Goal: Book appointment/travel/reservation

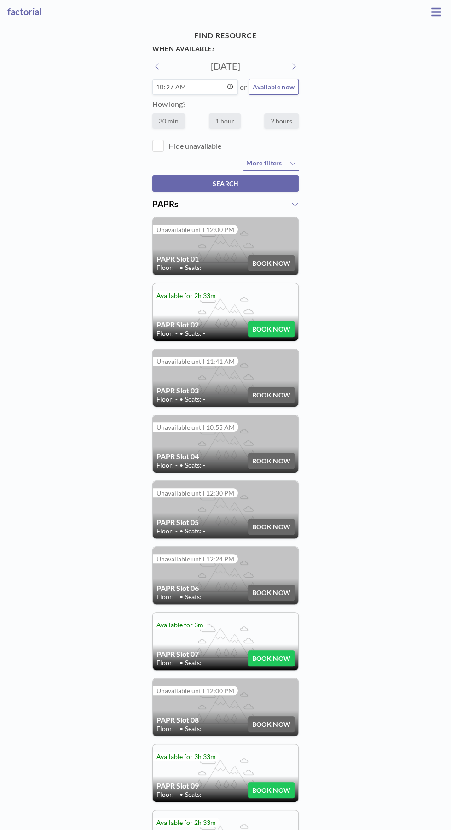
click at [439, 11] on icon at bounding box center [436, 11] width 10 height 8
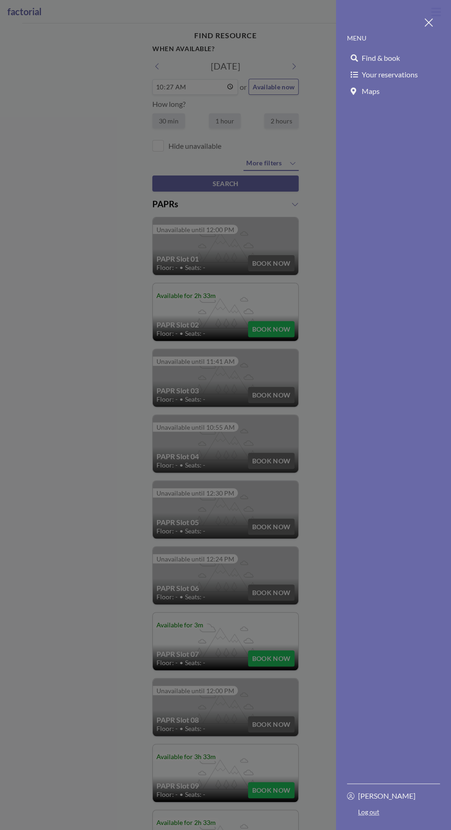
click at [394, 56] on span "Find & book" at bounding box center [381, 57] width 38 height 9
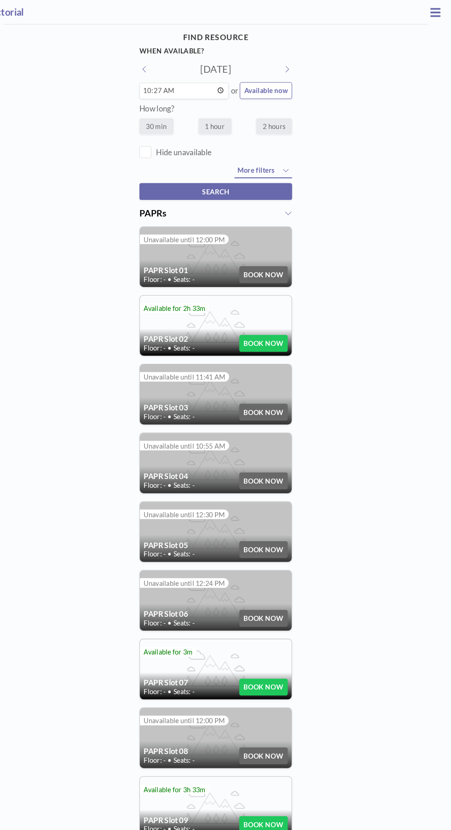
click at [436, 11] on icon at bounding box center [436, 11] width 10 height 8
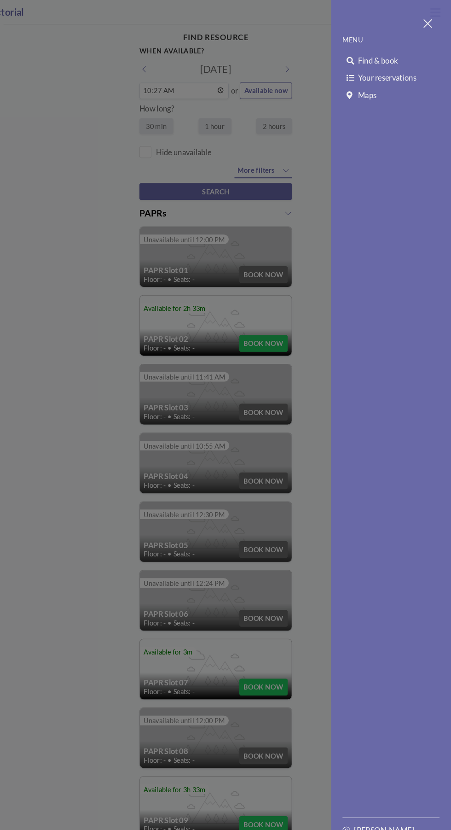
click at [407, 77] on span "Your reservations" at bounding box center [390, 74] width 56 height 9
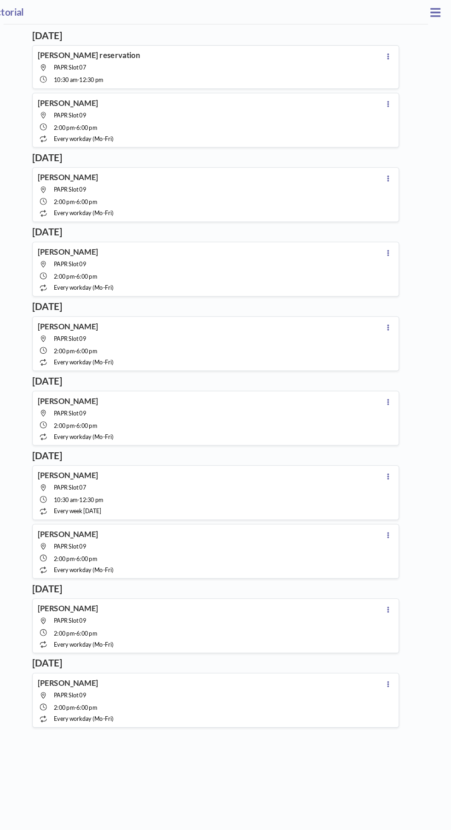
click at [386, 53] on button at bounding box center [390, 53] width 11 height 11
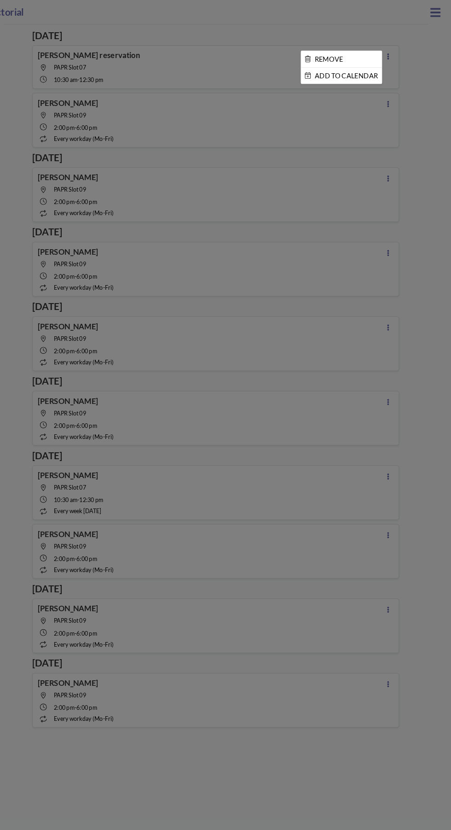
click at [175, 56] on div at bounding box center [225, 415] width 451 height 830
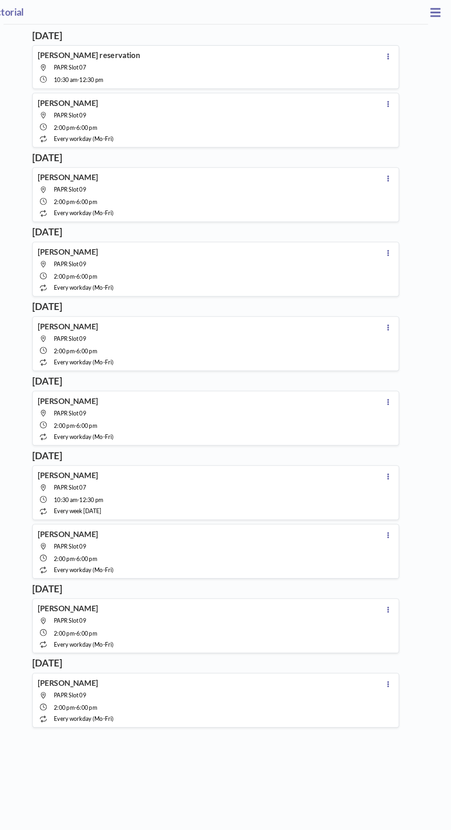
click at [126, 54] on h4 "[PERSON_NAME] reservation" at bounding box center [104, 52] width 98 height 9
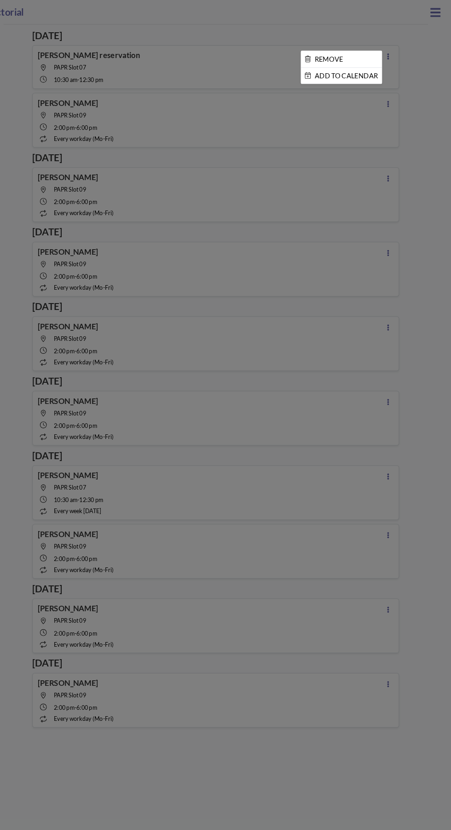
click at [99, 53] on div at bounding box center [225, 415] width 451 height 830
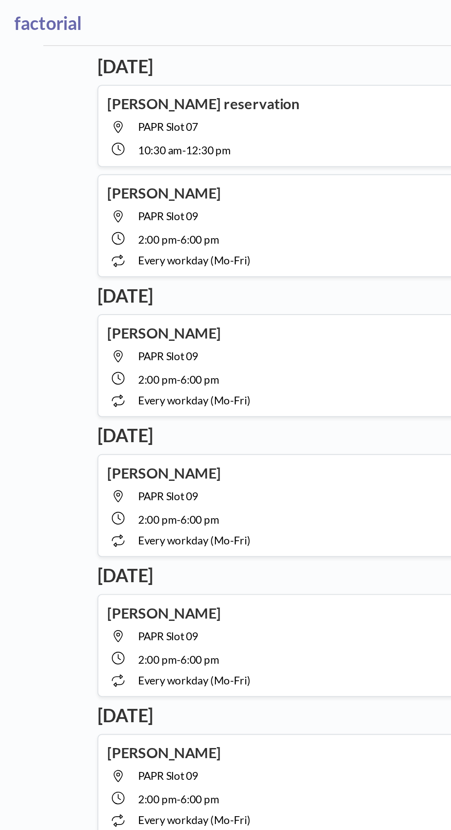
click at [93, 48] on h4 "[PERSON_NAME] reservation" at bounding box center [104, 52] width 98 height 9
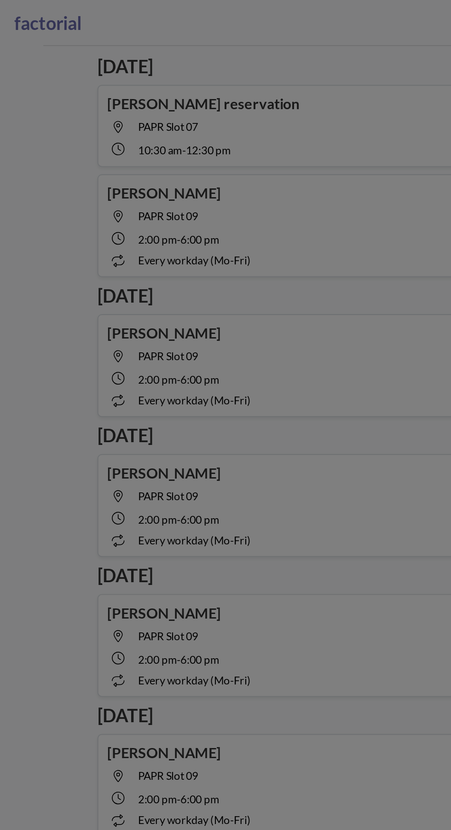
click at [108, 53] on div at bounding box center [225, 415] width 451 height 830
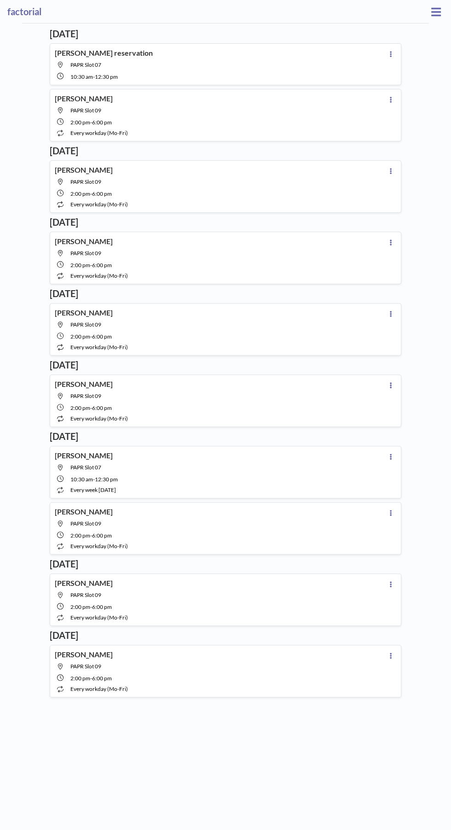
click at [127, 50] on h4 "[PERSON_NAME] reservation" at bounding box center [104, 52] width 98 height 9
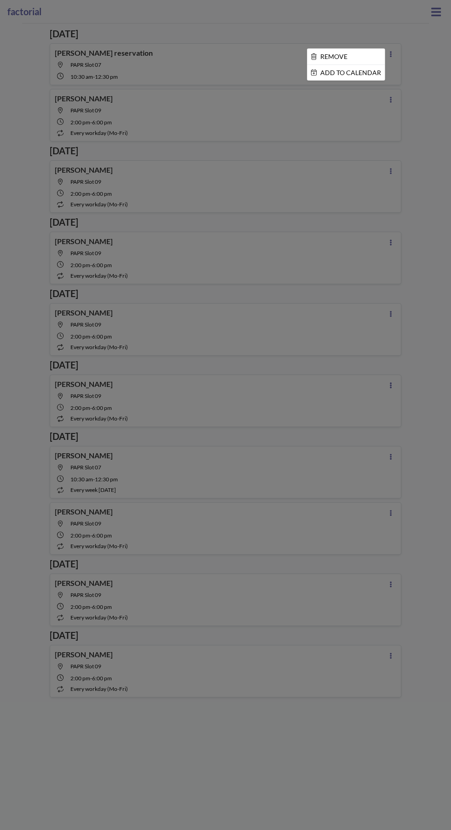
click at [147, 59] on div at bounding box center [225, 415] width 451 height 830
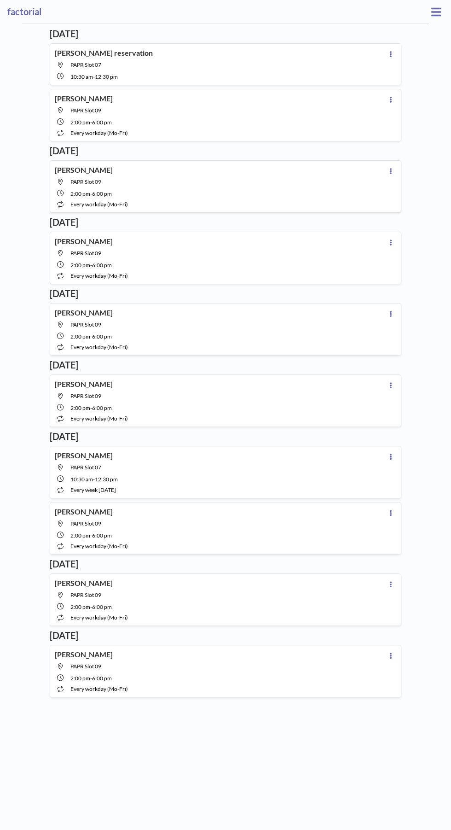
click at [437, 11] on icon at bounding box center [436, 11] width 10 height 8
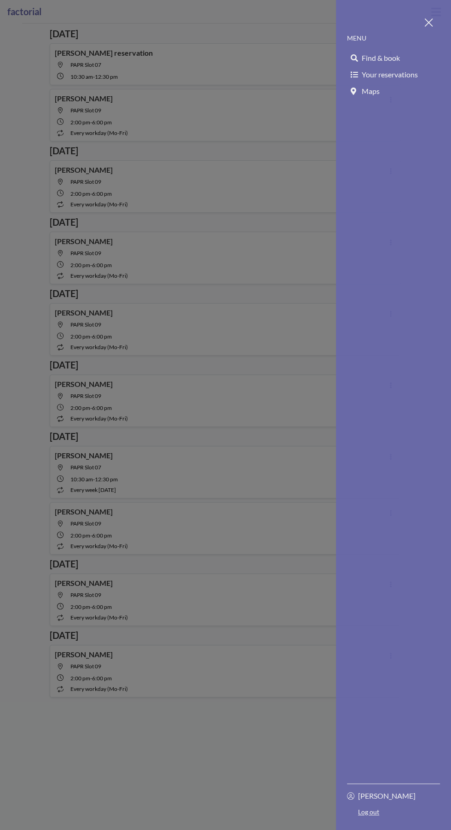
click at [387, 59] on span "Find & book" at bounding box center [381, 57] width 38 height 9
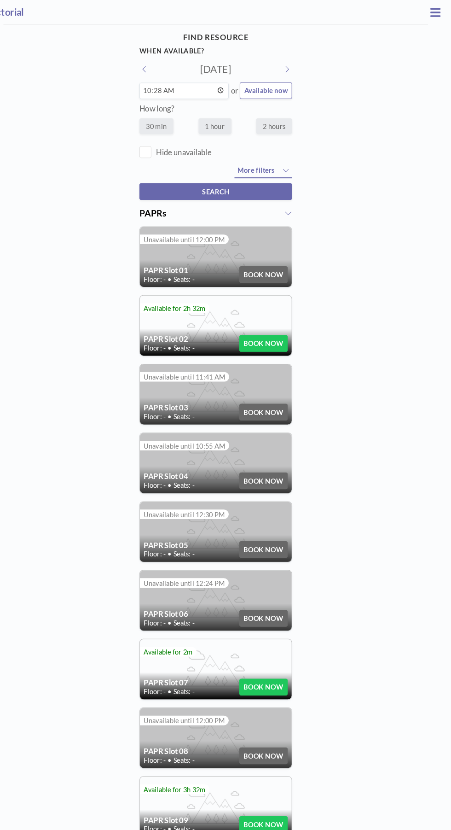
click at [432, 13] on icon at bounding box center [436, 11] width 10 height 11
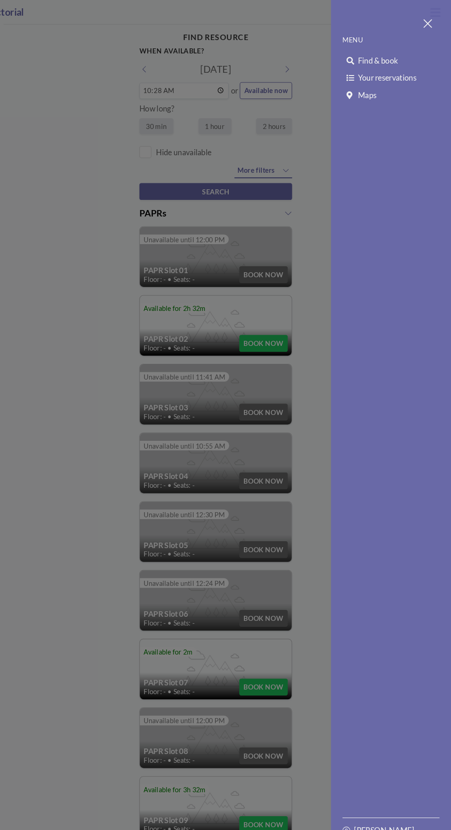
click at [93, 273] on div at bounding box center [225, 415] width 451 height 830
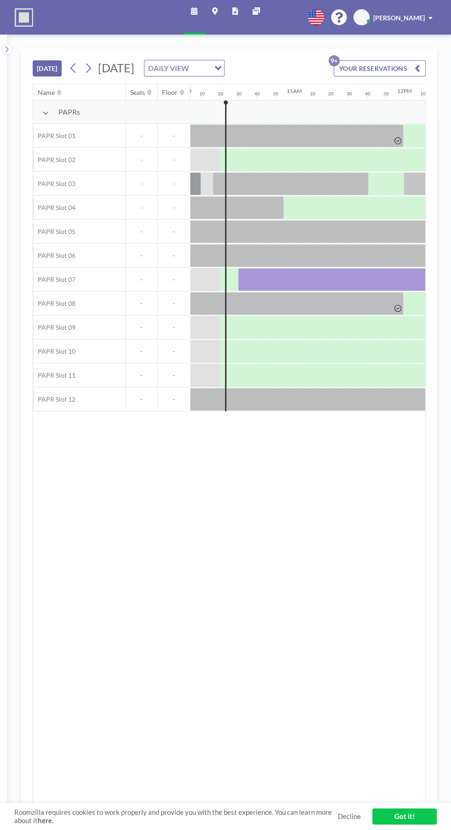
scroll to position [0, 1123]
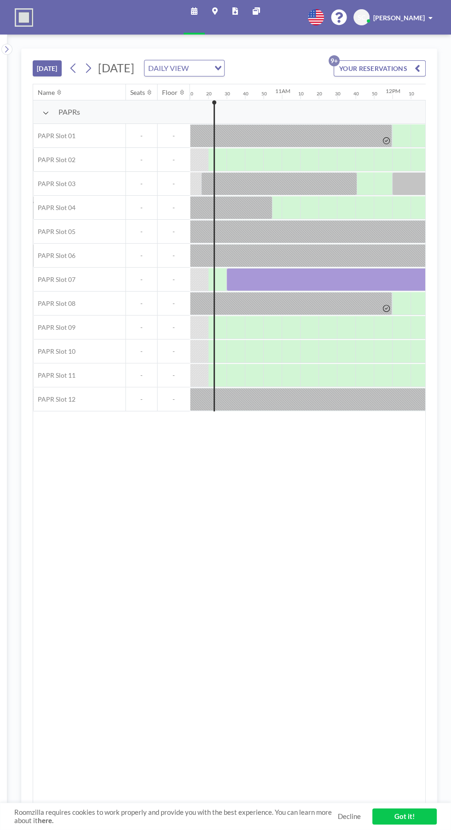
click at [351, 273] on div at bounding box center [336, 279] width 221 height 23
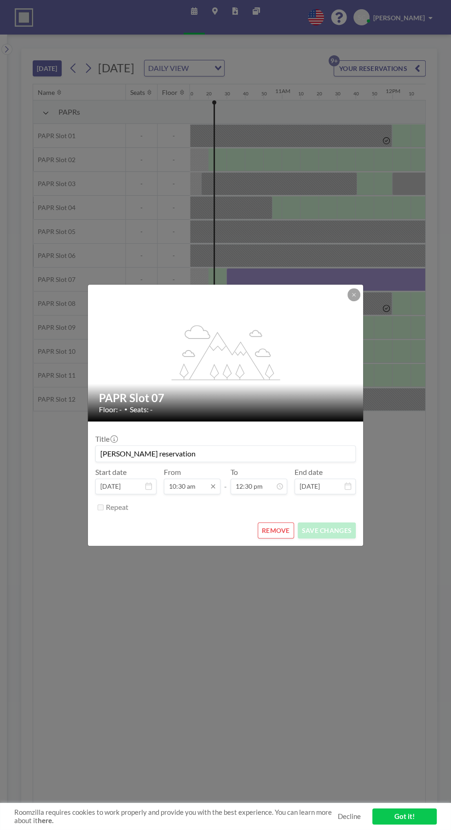
click at [196, 484] on input "10:30 am" at bounding box center [192, 486] width 57 height 16
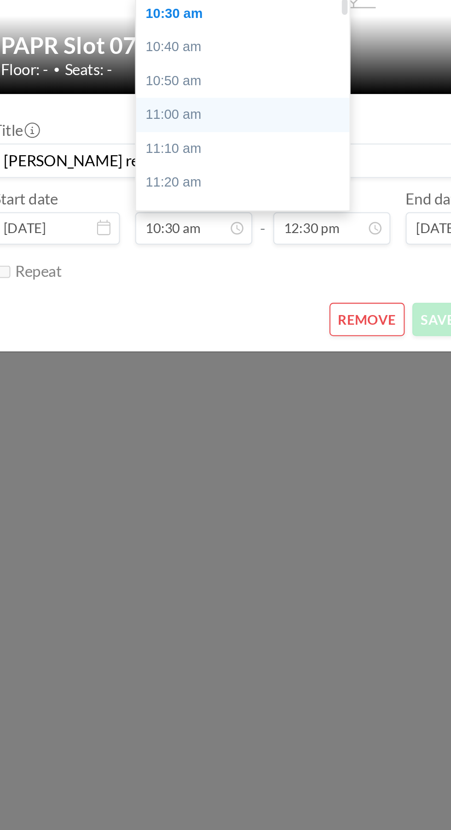
click at [191, 433] on div "11:00 am" at bounding box center [215, 431] width 103 height 17
type input "11:00 am"
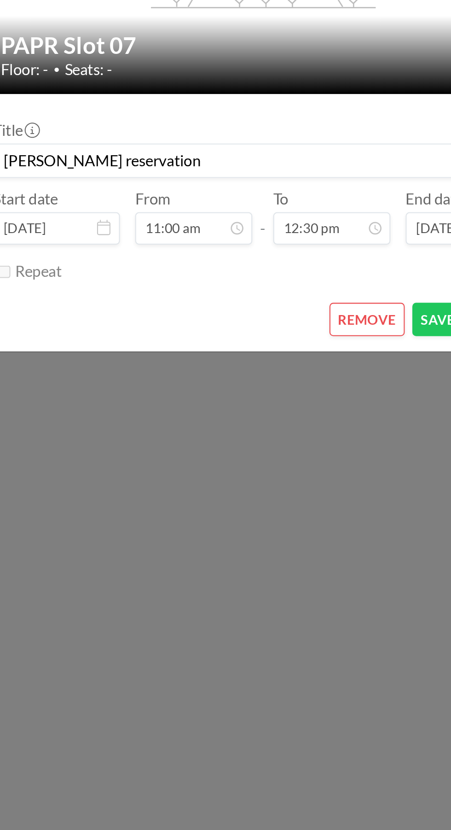
scroll to position [0, 1197]
click at [311, 530] on button "SAVE CHANGES" at bounding box center [327, 530] width 58 height 16
